Goal: Communication & Community: Answer question/provide support

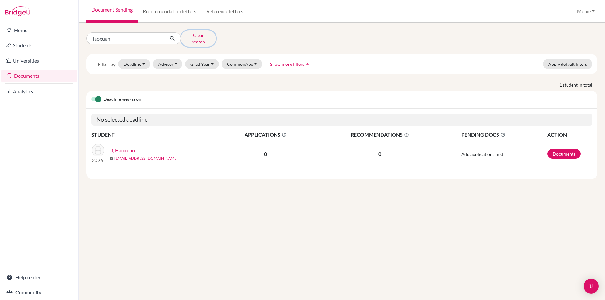
click at [211, 37] on button "Clear search" at bounding box center [198, 38] width 35 height 16
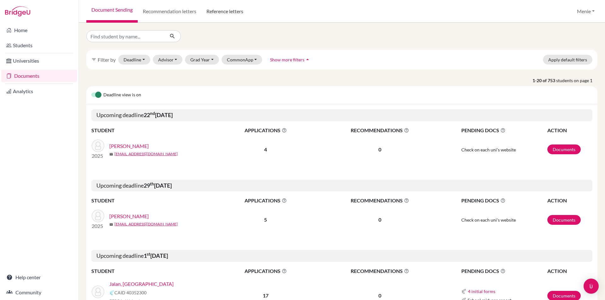
click at [226, 10] on link "Reference letters" at bounding box center [224, 11] width 47 height 23
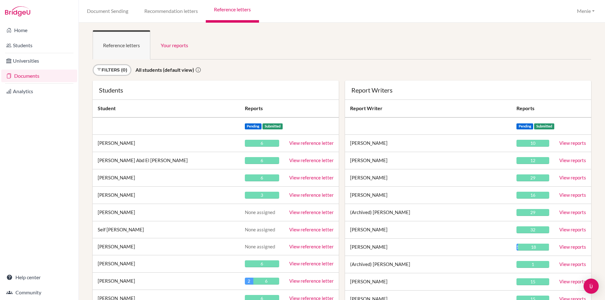
scroll to position [846, 0]
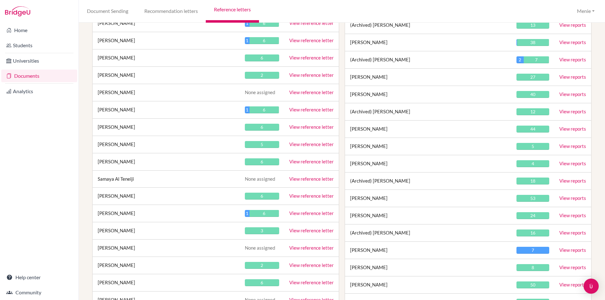
click at [304, 162] on link "View reference letter" at bounding box center [311, 162] width 44 height 6
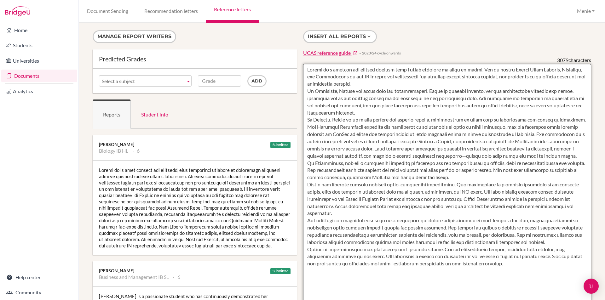
click at [405, 83] on textarea at bounding box center [447, 246] width 288 height 364
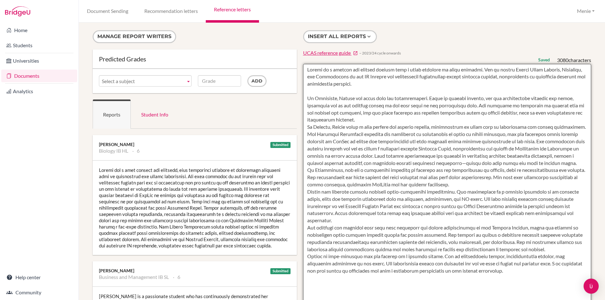
click at [363, 122] on textarea at bounding box center [447, 246] width 288 height 364
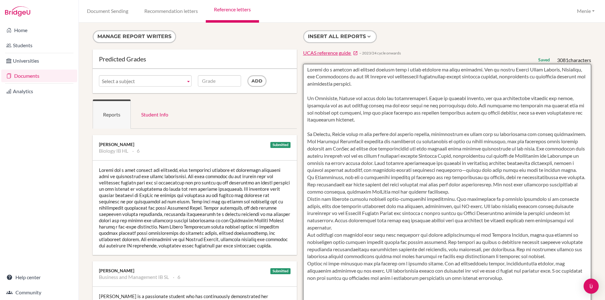
click at [335, 180] on textarea at bounding box center [447, 246] width 288 height 364
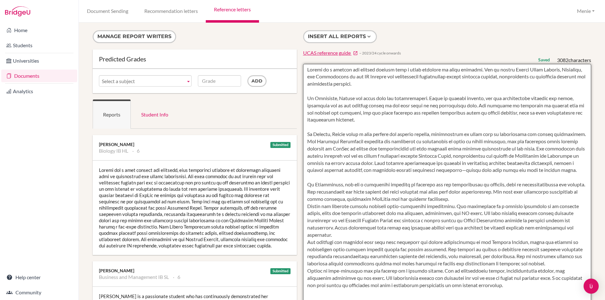
click at [347, 240] on textarea at bounding box center [447, 246] width 288 height 364
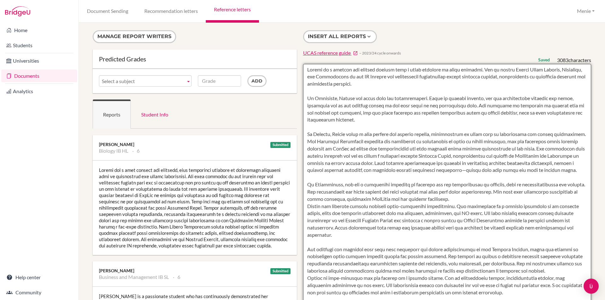
type textarea "Maryam is a focused and capable student with a clear ambition to study medicine…"
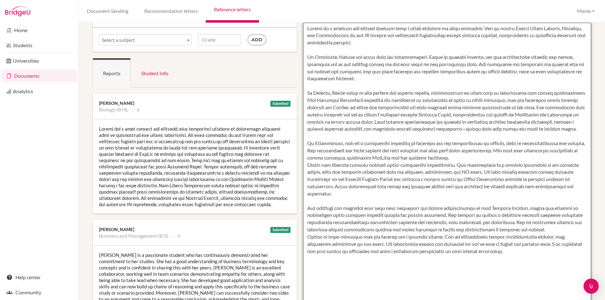
scroll to position [95, 0]
